Goal: Task Accomplishment & Management: Manage account settings

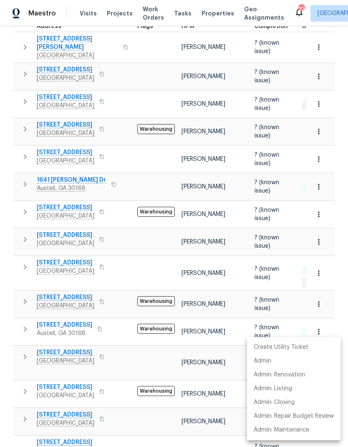
scroll to position [0, 16]
click at [159, 86] on div at bounding box center [174, 223] width 348 height 447
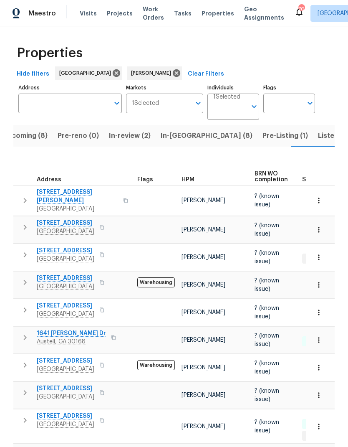
scroll to position [0, 0]
click at [185, 134] on span "In-reno (8)" at bounding box center [207, 136] width 92 height 12
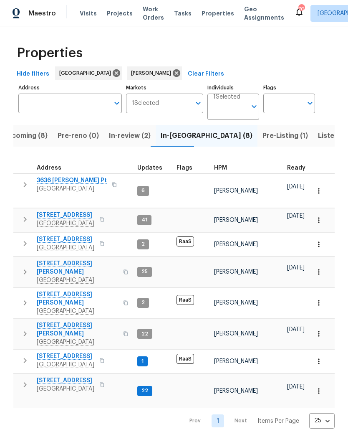
click at [24, 329] on icon "button" at bounding box center [25, 334] width 10 height 10
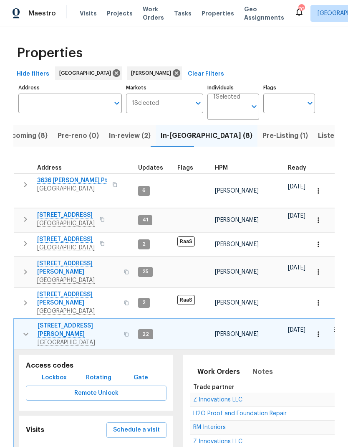
click at [58, 373] on span "Lockbox" at bounding box center [54, 378] width 25 height 10
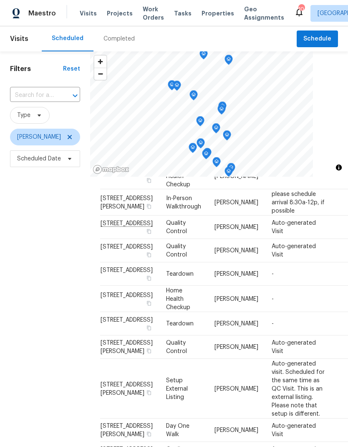
scroll to position [91, 0]
click at [0, 0] on icon at bounding box center [0, 0] width 0 height 0
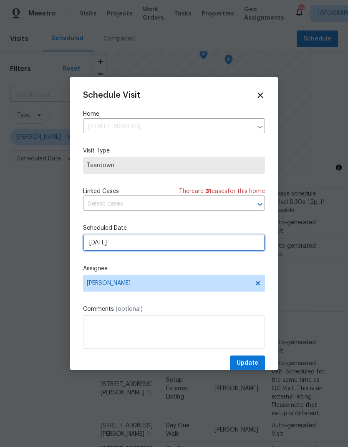
click at [197, 245] on input "[DATE]" at bounding box center [174, 242] width 182 height 17
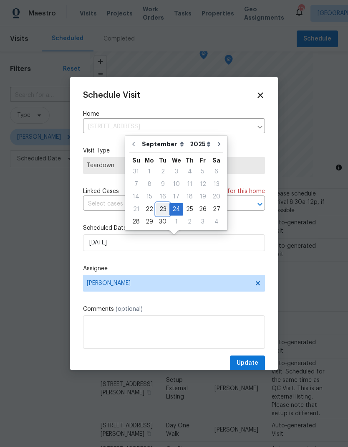
click at [165, 206] on div "23" at bounding box center [162, 209] width 13 height 12
type input "[DATE]"
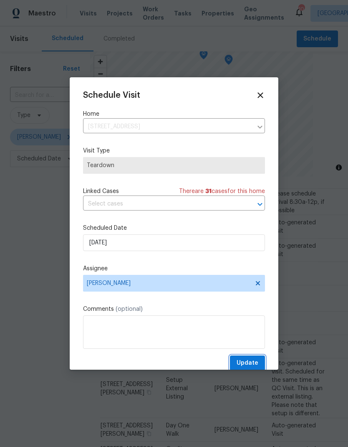
click at [259, 361] on button "Update" at bounding box center [247, 362] width 35 height 15
